Goal: Task Accomplishment & Management: Use online tool/utility

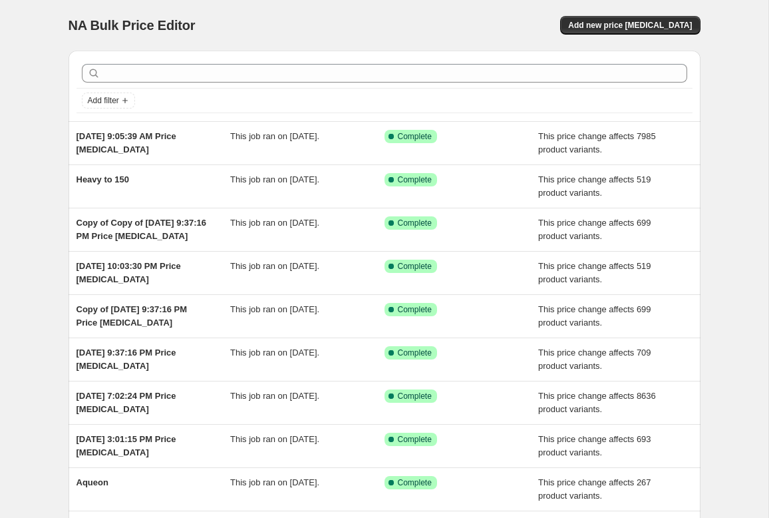
click at [648, 25] on span "Add new price [MEDICAL_DATA]" at bounding box center [630, 25] width 124 height 11
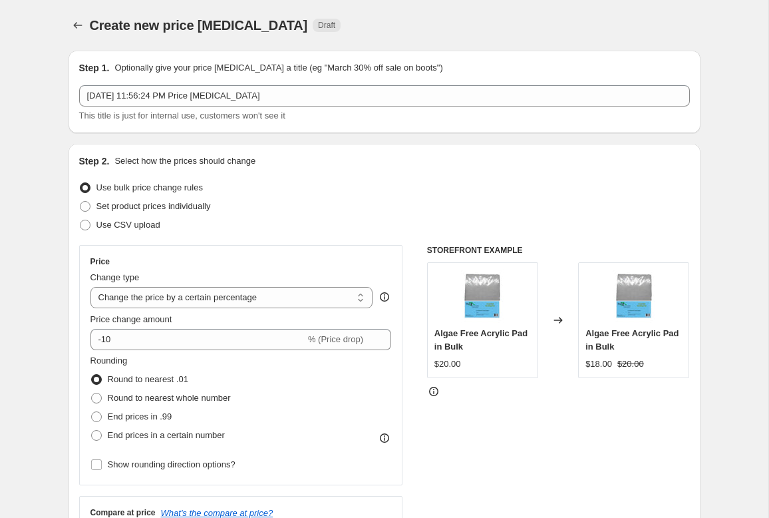
click at [291, 302] on select "Change the price to a certain amount Change the price by a certain amount Chang…" at bounding box center [231, 297] width 283 height 21
select select "pc"
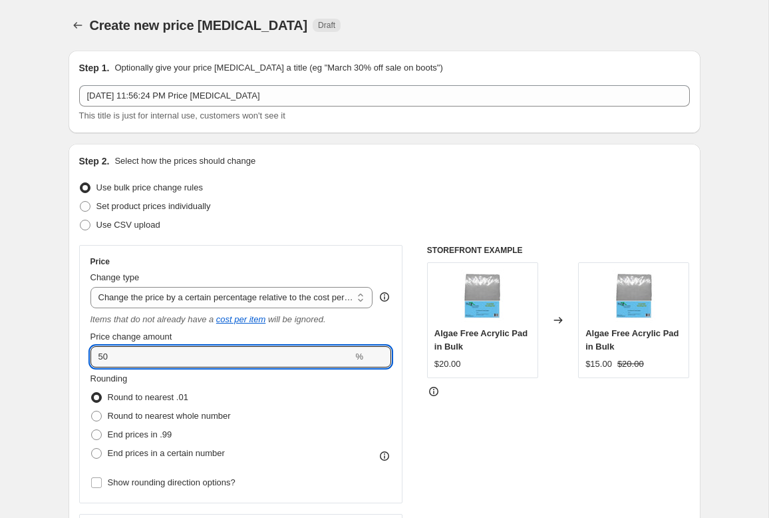
click at [295, 353] on input "50" at bounding box center [221, 356] width 263 height 21
type input "5"
type input "30"
click at [506, 433] on div "STOREFRONT EXAMPLE Algae Free Acrylic Pad in Bulk $20.00 Changed to Algae Free …" at bounding box center [558, 416] width 263 height 343
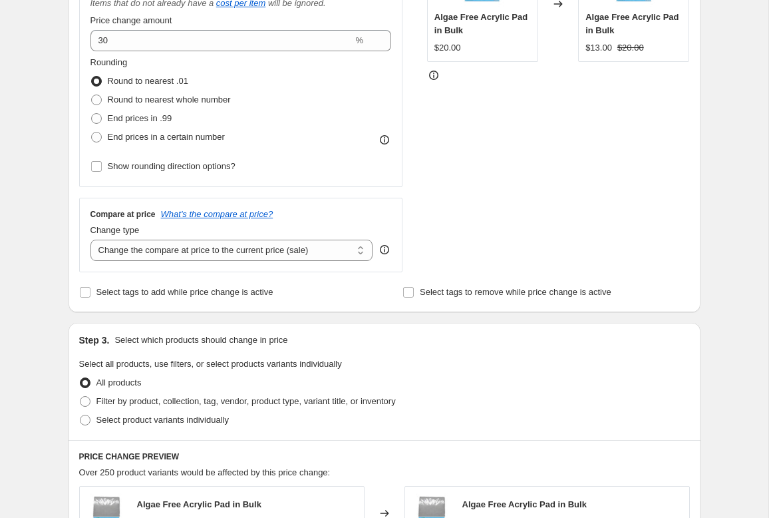
scroll to position [323, 0]
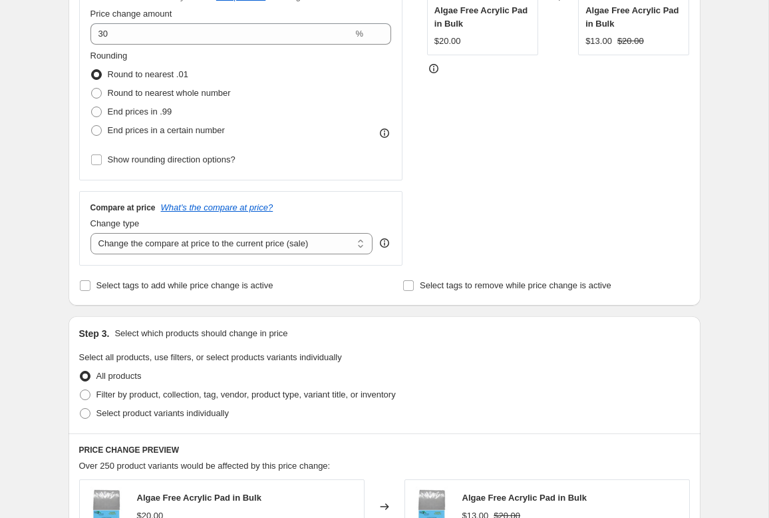
click at [273, 285] on span "Select tags to add while price change is active" at bounding box center [184, 285] width 177 height 10
click at [90, 285] on input "Select tags to add while price change is active" at bounding box center [85, 285] width 11 height 11
checkbox input "true"
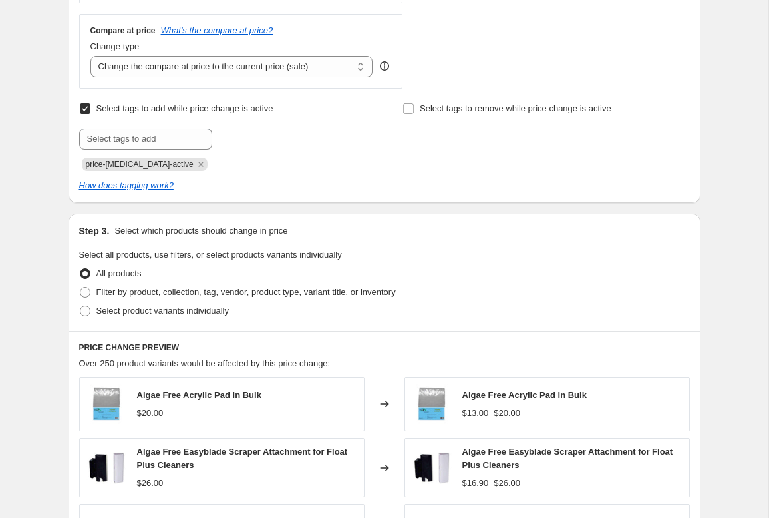
scroll to position [513, 0]
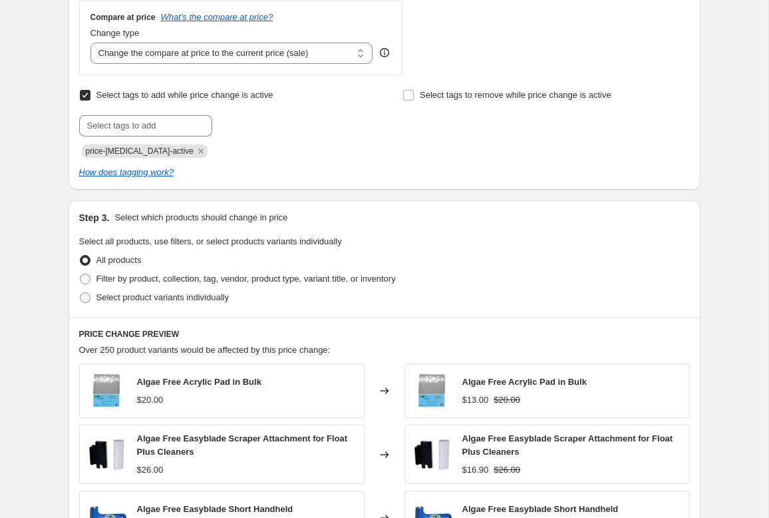
click at [392, 273] on span "Filter by product, collection, tag, vendor, product type, variant title, or inv…" at bounding box center [245, 278] width 299 height 10
click at [81, 273] on input "Filter by product, collection, tag, vendor, product type, variant title, or inv…" at bounding box center [80, 273] width 1 height 1
radio input "true"
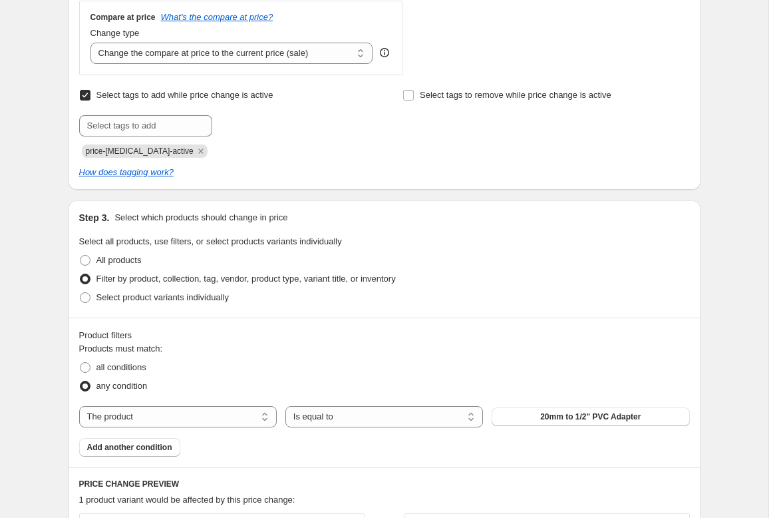
click at [249, 421] on select "The product The product's collection The product's tag The product's vendor The…" at bounding box center [178, 416] width 198 height 21
select select "tag"
click at [593, 401] on div "Products must match: all conditions any condition The product The product's col…" at bounding box center [384, 399] width 611 height 114
click at [598, 422] on span "100GPD" at bounding box center [591, 416] width 31 height 11
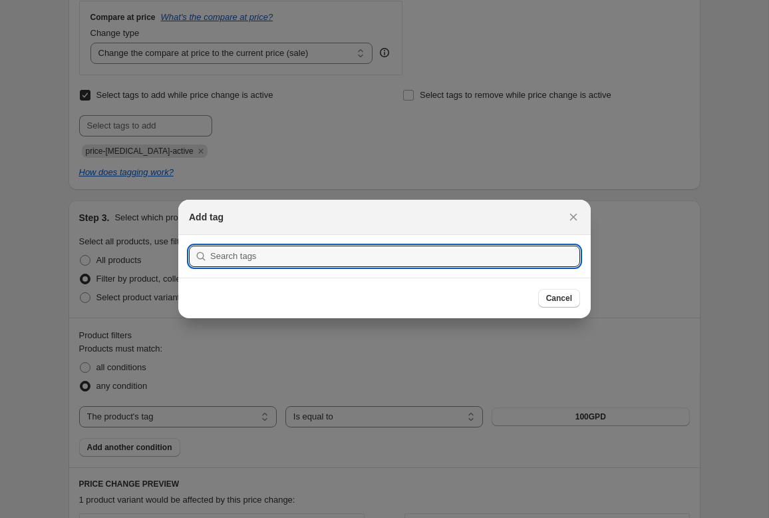
click at [469, 265] on input ":r2g:" at bounding box center [395, 256] width 370 height 21
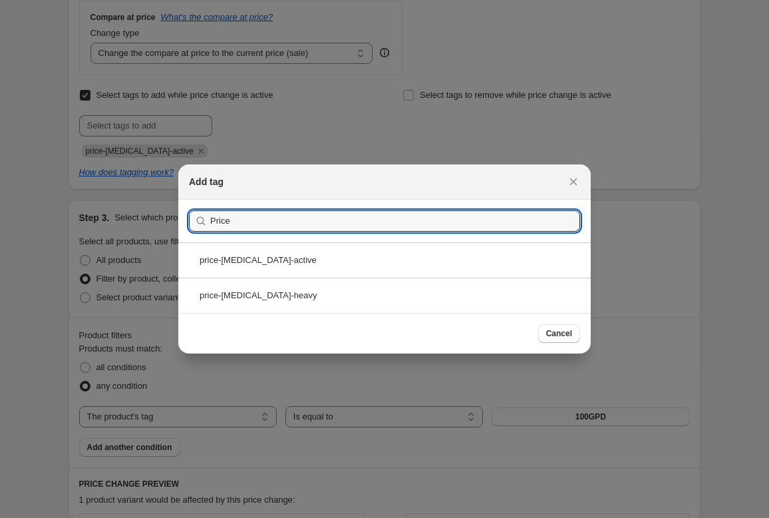
type input "Price"
click at [422, 256] on div "price-[MEDICAL_DATA]-active" at bounding box center [384, 259] width 413 height 35
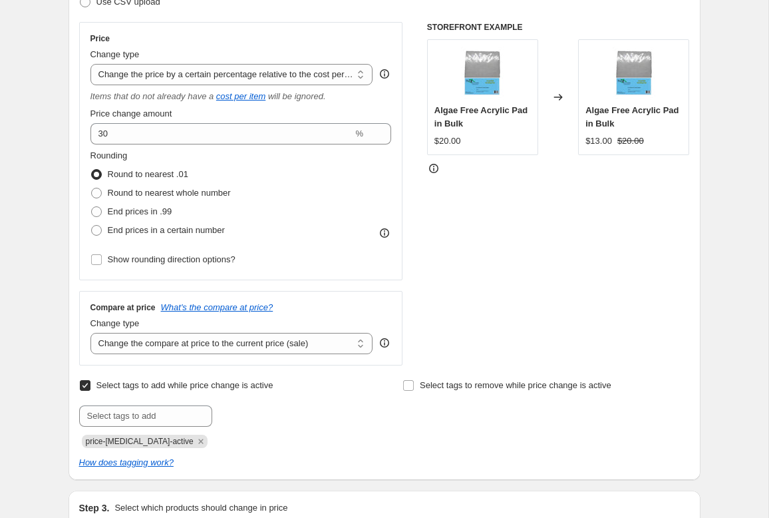
scroll to position [228, 0]
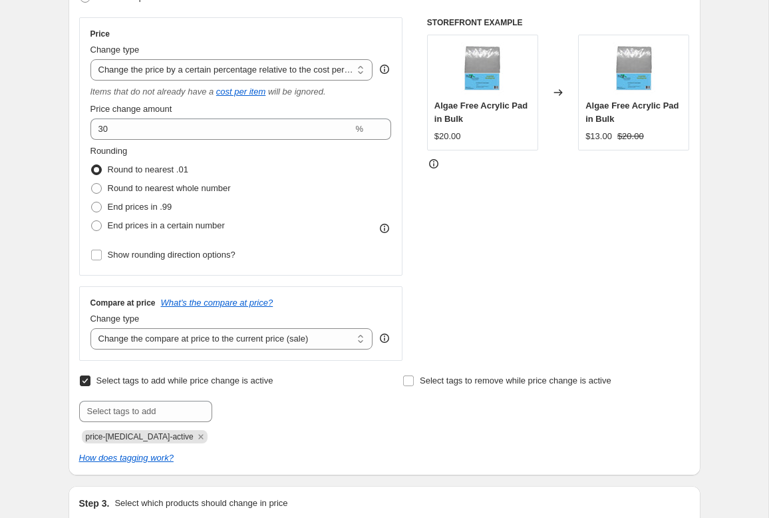
click at [331, 334] on select "Change the compare at price to the current price (sale) Change the compare at p…" at bounding box center [231, 338] width 283 height 21
select select "pp"
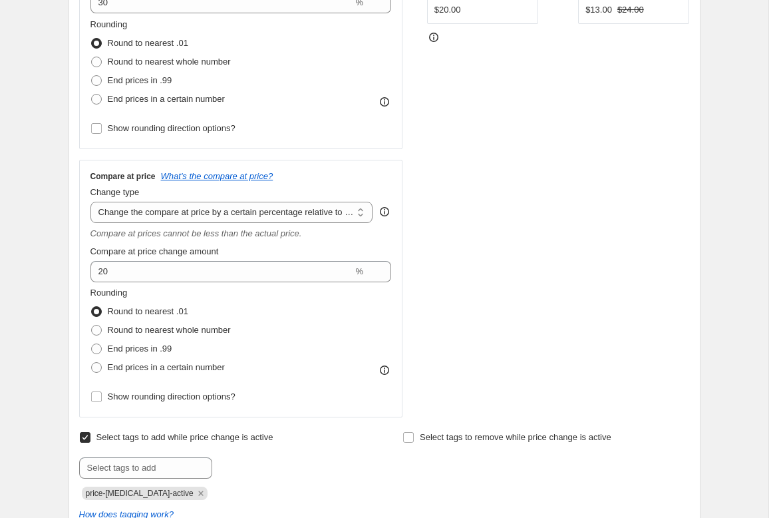
scroll to position [355, 0]
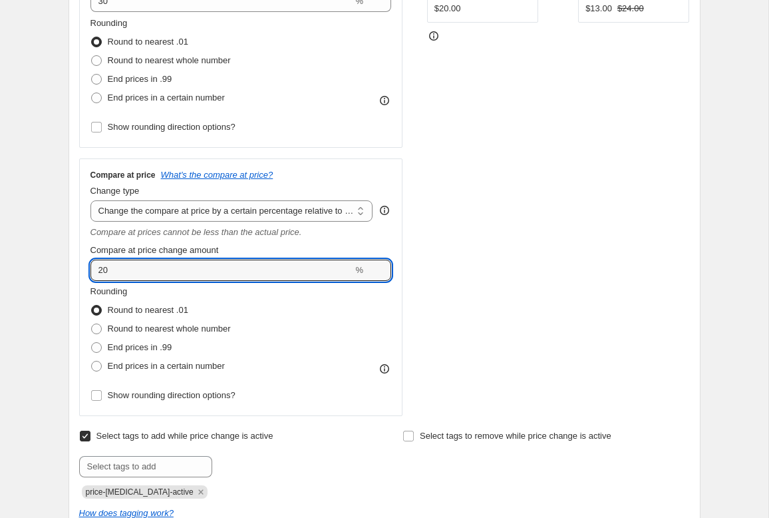
click at [323, 273] on input "20" at bounding box center [221, 269] width 263 height 21
click at [528, 317] on div "STOREFRONT EXAMPLE Algae Free Acrylic Pad in Bulk $20.00 Changed to Algae Free …" at bounding box center [558, 153] width 263 height 526
click at [327, 274] on input "25" at bounding box center [221, 269] width 263 height 21
type input "23"
click at [534, 315] on div "STOREFRONT EXAMPLE Algae Free Acrylic Pad in Bulk $20.00 Changed to Algae Free …" at bounding box center [558, 153] width 263 height 526
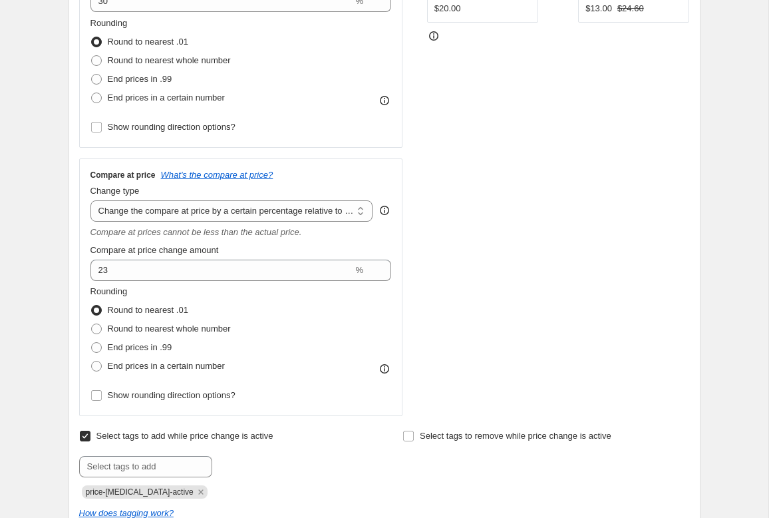
click at [169, 349] on span "End prices in .99" at bounding box center [140, 347] width 65 height 10
click at [92, 343] on input "End prices in .99" at bounding box center [91, 342] width 1 height 1
radio input "true"
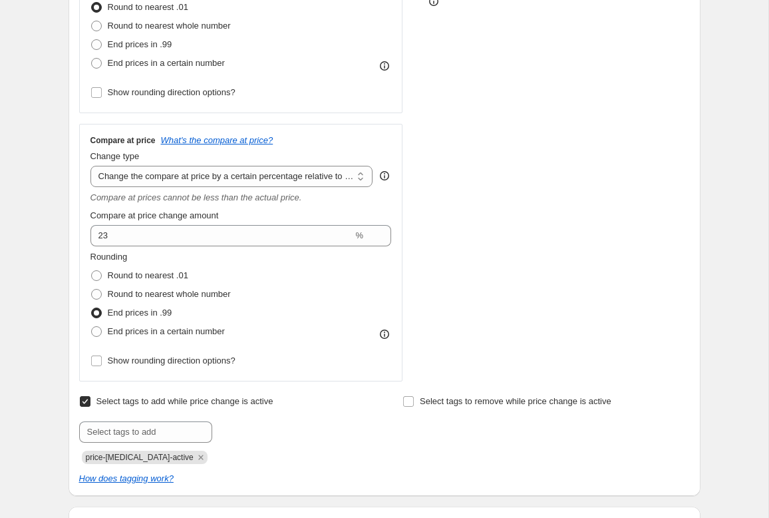
scroll to position [389, 0]
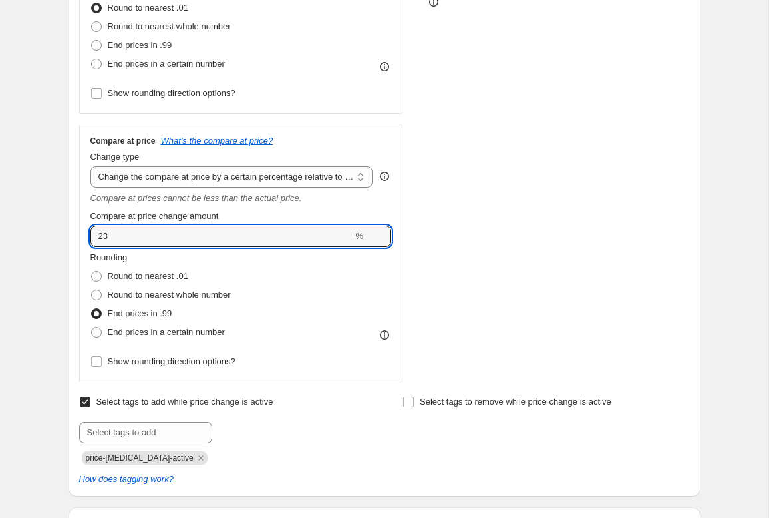
click at [326, 247] on input "23" at bounding box center [221, 236] width 263 height 21
type input "2"
type input "40"
click at [558, 290] on div "STOREFRONT EXAMPLE Algae Free Acrylic Pad in Bulk $20.00 Changed to Algae Free …" at bounding box center [558, 119] width 263 height 526
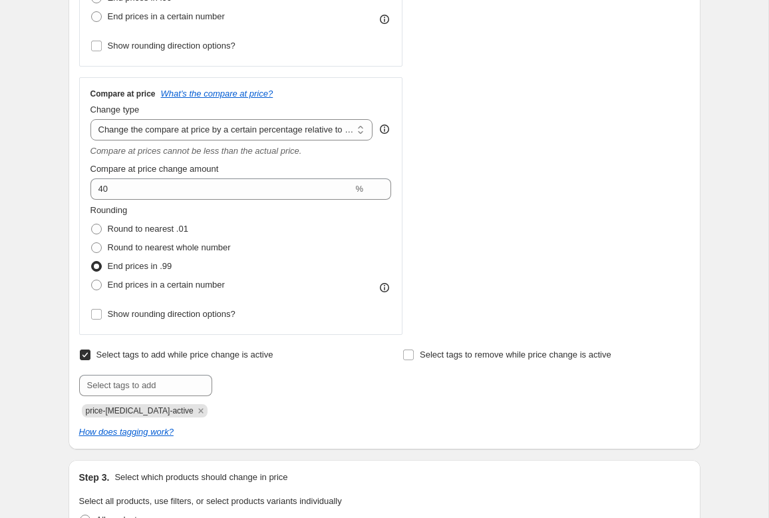
scroll to position [437, 0]
click at [223, 317] on span "Show rounding direction options?" at bounding box center [172, 313] width 128 height 10
click at [102, 317] on input "Show rounding direction options?" at bounding box center [96, 313] width 11 height 11
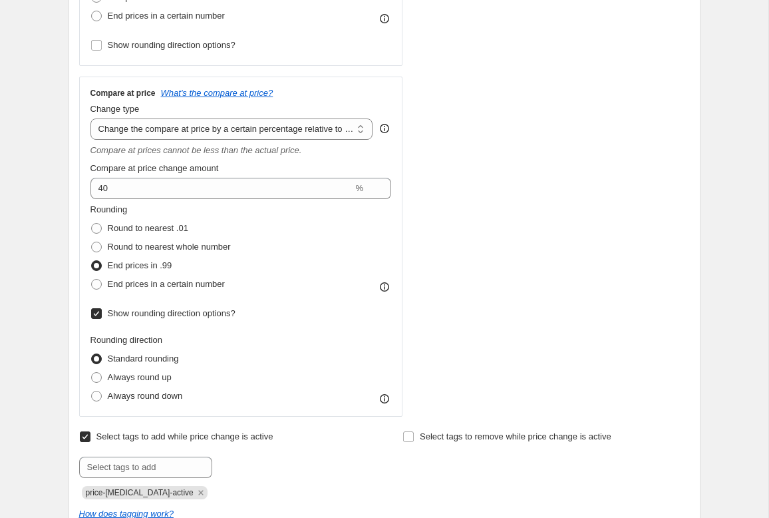
click at [228, 313] on span "Show rounding direction options?" at bounding box center [172, 313] width 128 height 10
click at [102, 313] on input "Show rounding direction options?" at bounding box center [96, 313] width 11 height 11
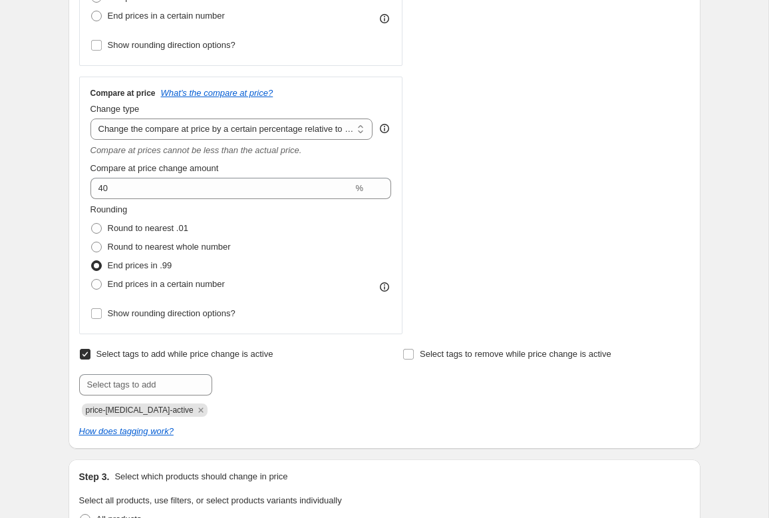
click at [224, 323] on label "Show rounding direction options?" at bounding box center [162, 313] width 145 height 19
click at [102, 319] on input "Show rounding direction options?" at bounding box center [96, 313] width 11 height 11
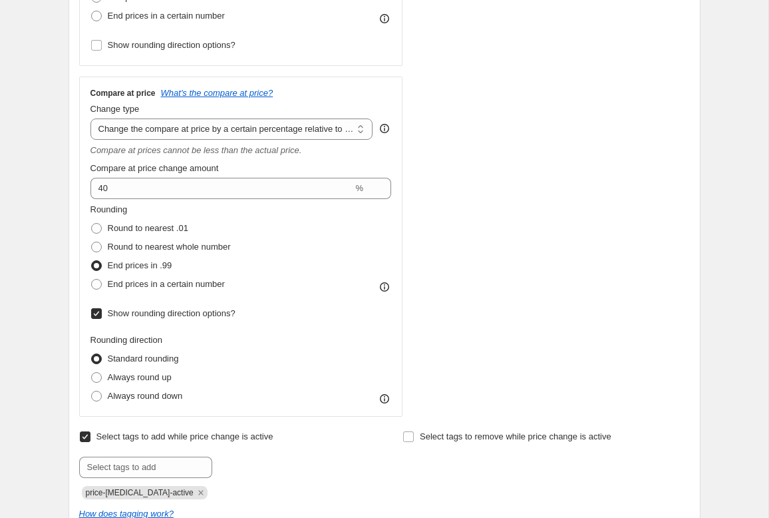
click at [232, 317] on span "Show rounding direction options?" at bounding box center [172, 313] width 128 height 10
click at [102, 317] on input "Show rounding direction options?" at bounding box center [96, 313] width 11 height 11
checkbox input "false"
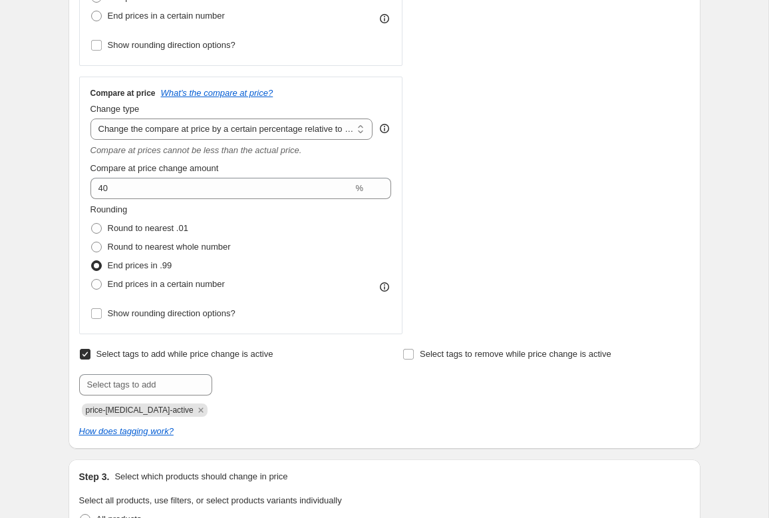
click at [530, 212] on div "STOREFRONT EXAMPLE Algae Free Acrylic Pad in Bulk $20.00 Changed to Algae Free …" at bounding box center [558, 71] width 263 height 526
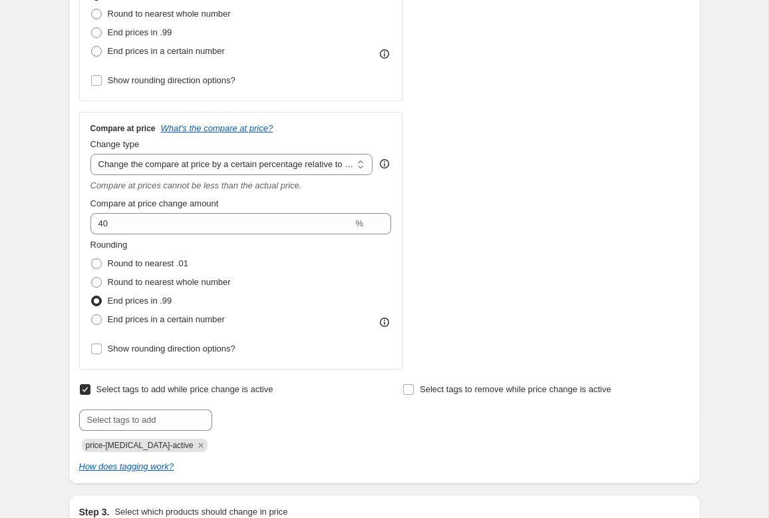
scroll to position [399, 0]
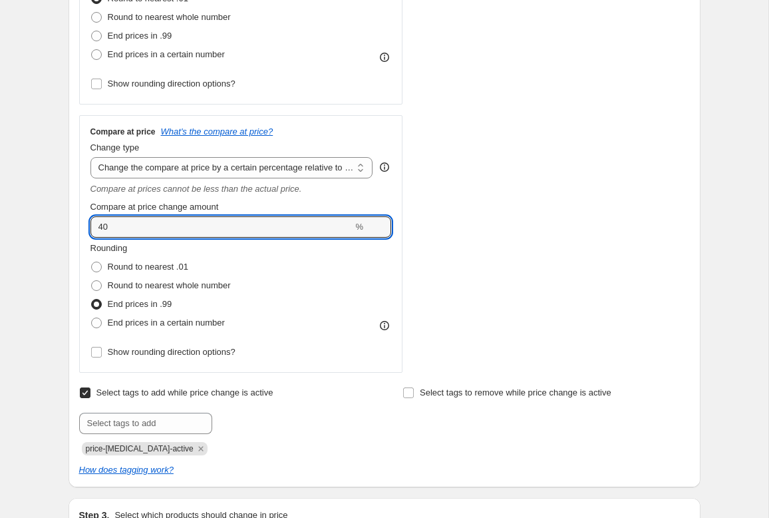
click at [325, 225] on input "40" at bounding box center [221, 226] width 263 height 21
click at [526, 266] on div "STOREFRONT EXAMPLE Algae Free Acrylic Pad in Bulk $20.00 Changed to Algae Free …" at bounding box center [558, 109] width 263 height 526
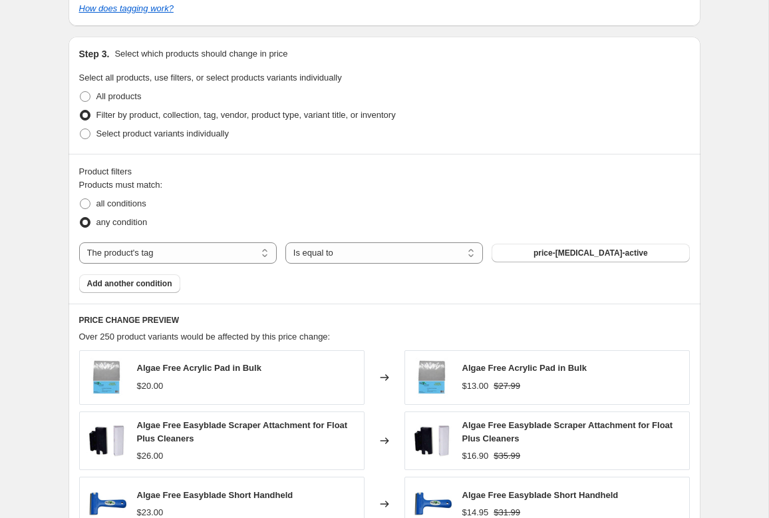
scroll to position [863, 0]
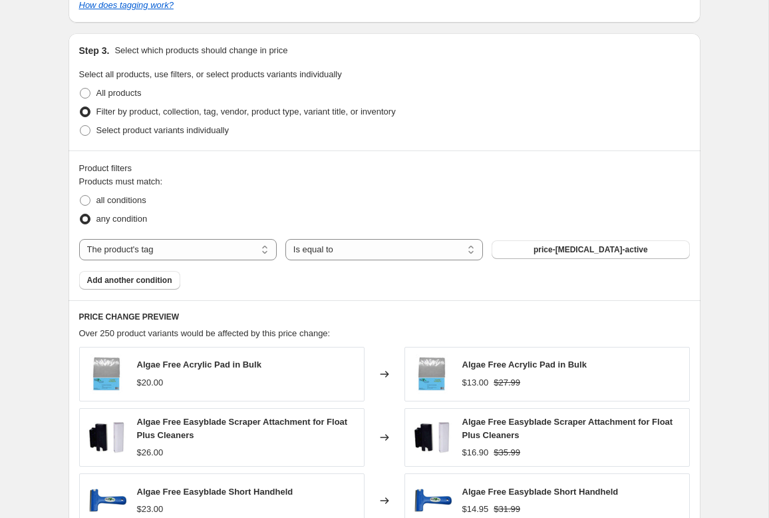
click at [142, 200] on span "all conditions" at bounding box center [121, 200] width 50 height 10
click at [81, 196] on input "all conditions" at bounding box center [80, 195] width 1 height 1
radio input "true"
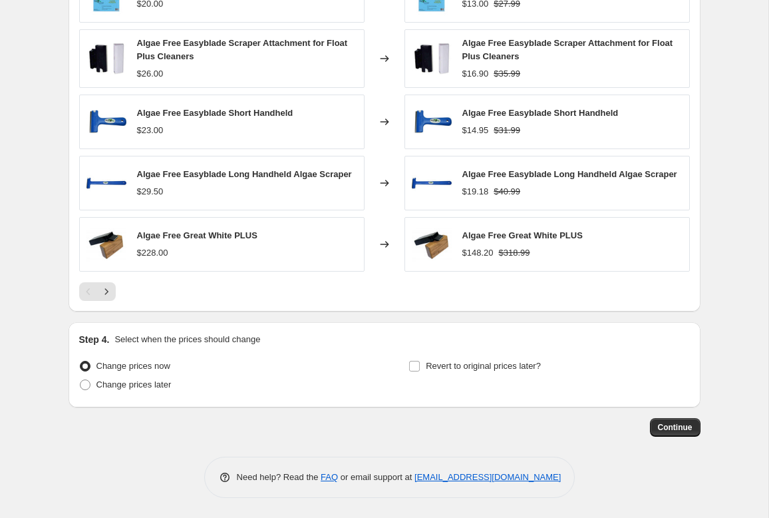
scroll to position [1259, 0]
click at [679, 422] on span "Continue" at bounding box center [675, 427] width 35 height 11
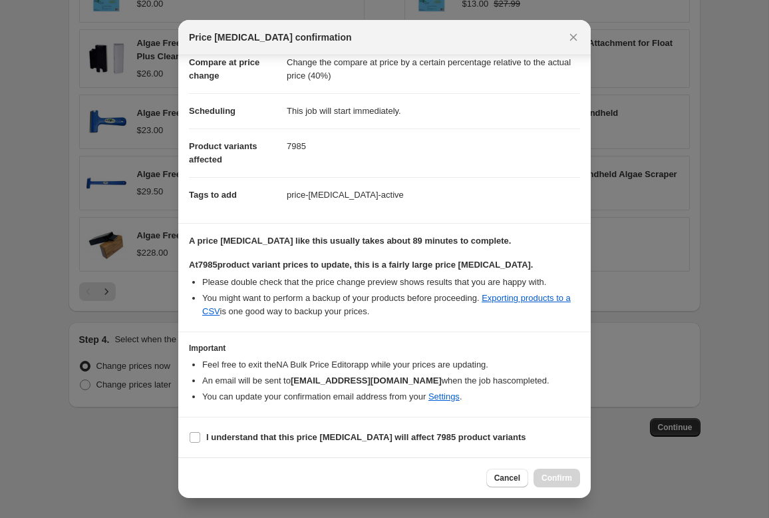
scroll to position [83, 0]
click at [506, 434] on b "I understand that this price [MEDICAL_DATA] will affect 7985 product variants" at bounding box center [366, 437] width 320 height 10
click at [200, 434] on input "I understand that this price [MEDICAL_DATA] will affect 7985 product variants" at bounding box center [195, 437] width 11 height 11
checkbox input "true"
click at [565, 477] on span "Confirm" at bounding box center [557, 477] width 31 height 11
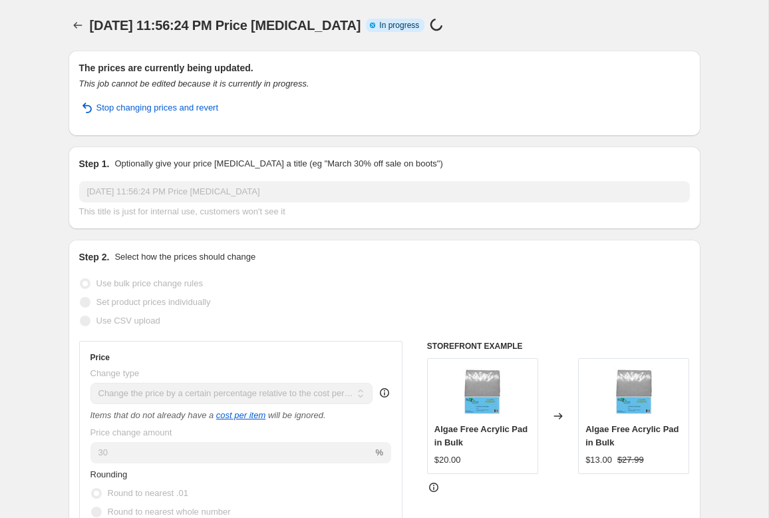
click at [161, 118] on div "Stop changing prices and revert" at bounding box center [384, 113] width 611 height 24
click at [194, 112] on span "Stop changing prices and revert" at bounding box center [157, 107] width 122 height 13
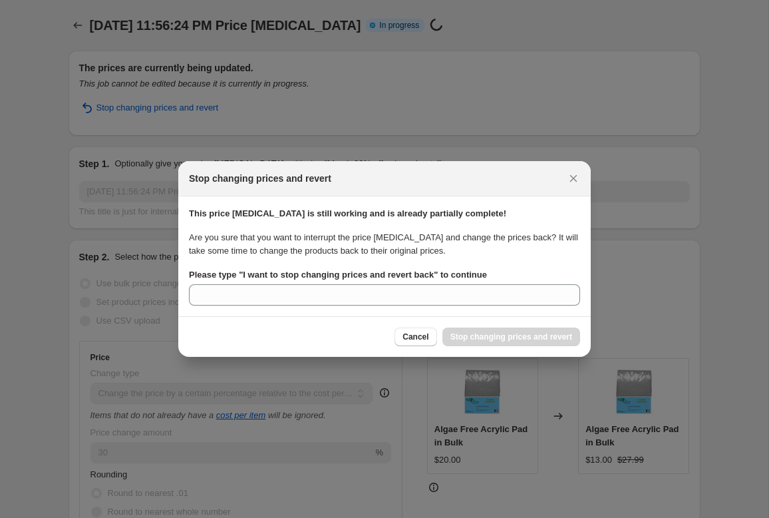
click at [417, 337] on span "Cancel" at bounding box center [416, 336] width 26 height 11
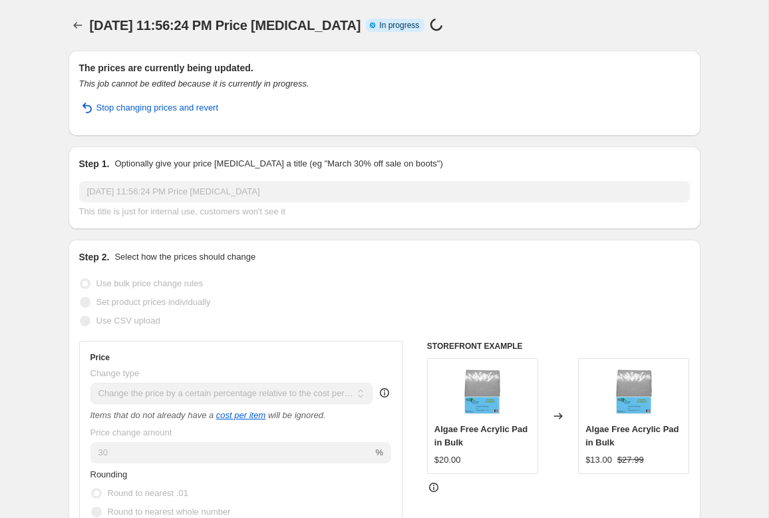
click at [194, 110] on span "Stop changing prices and revert" at bounding box center [157, 107] width 122 height 13
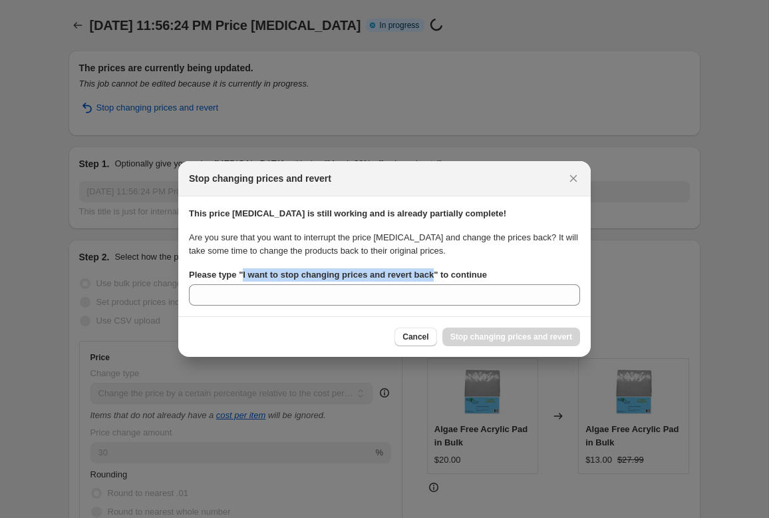
copy b "I want to stop changing prices and revert back"
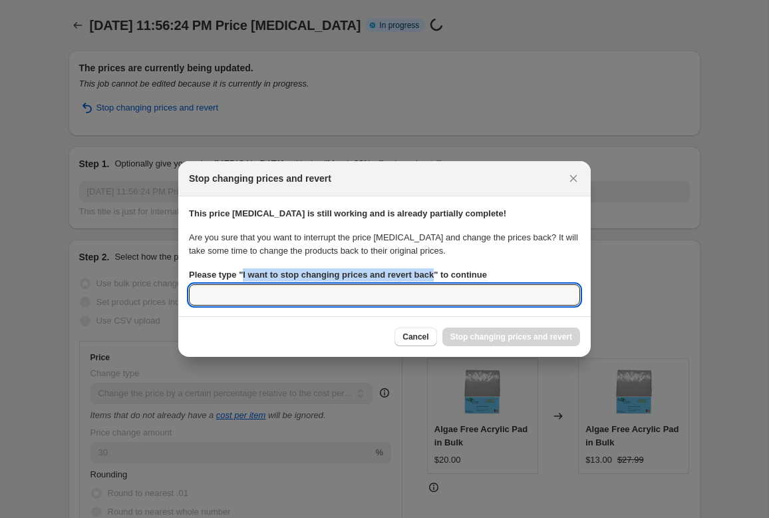
click at [274, 303] on input "Please type " I want to stop changing prices and revert back " to continue" at bounding box center [384, 294] width 391 height 21
click at [317, 305] on input "Please type " I want to stop changing prices and revert back " to continue" at bounding box center [384, 294] width 391 height 21
click at [237, 294] on input "Please type " I want to stop changing prices and revert back " to continue" at bounding box center [384, 294] width 391 height 21
paste input "I want to stop changing prices and revert back"
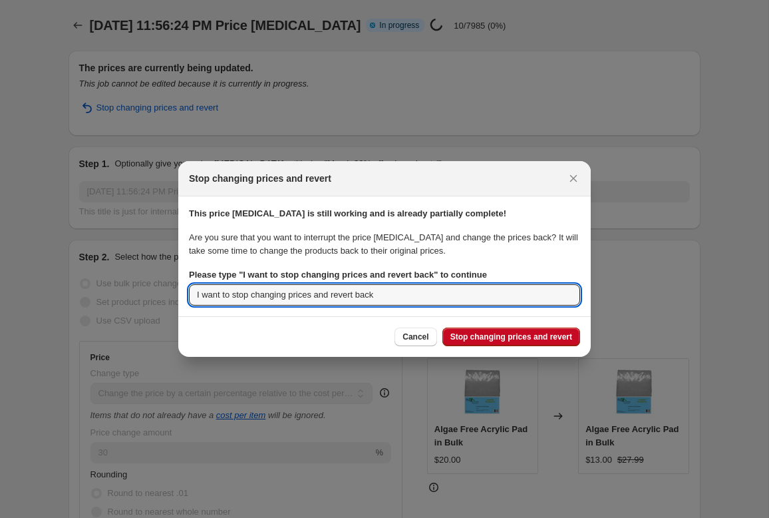
type input "I want to stop changing prices and revert back"
click at [550, 339] on span "Stop changing prices and revert" at bounding box center [511, 336] width 122 height 11
